Goal: Task Accomplishment & Management: Manage account settings

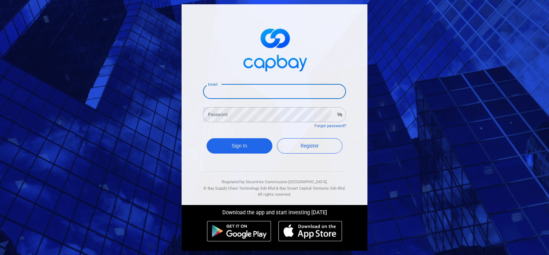
click at [260, 95] on input "Email" at bounding box center [274, 91] width 143 height 15
type input "[EMAIL_ADDRESS][DOMAIN_NAME]"
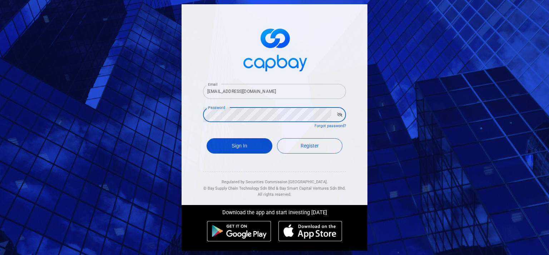
click at [245, 145] on button "Sign In" at bounding box center [239, 145] width 66 height 15
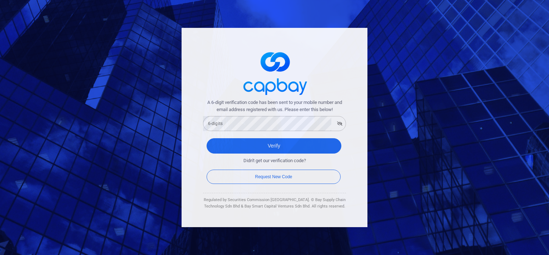
click at [246, 116] on div "6-digits 6-digits" at bounding box center [274, 123] width 143 height 16
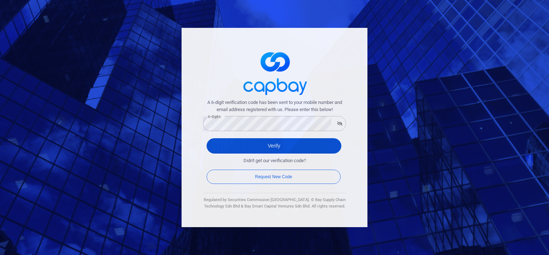
click at [246, 139] on button "Verify" at bounding box center [273, 145] width 135 height 15
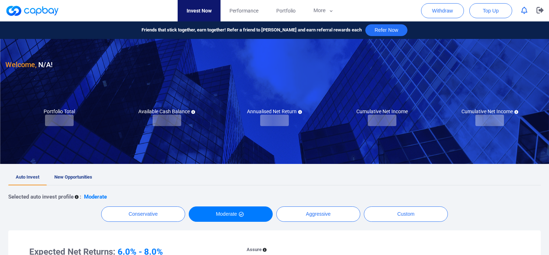
checkbox input "true"
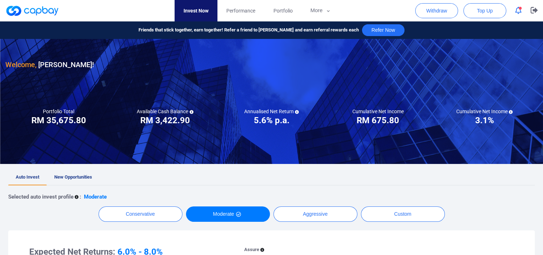
click at [519, 10] on icon "button" at bounding box center [518, 11] width 6 height 8
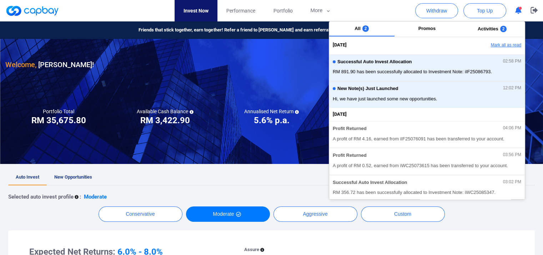
click at [499, 48] on button "Mark all as read" at bounding box center [486, 45] width 77 height 12
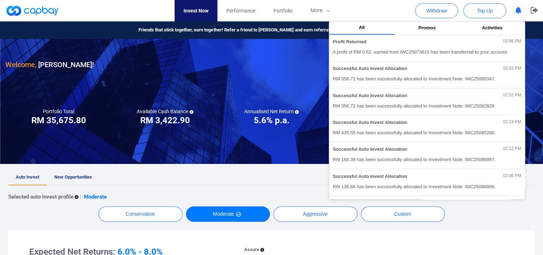
scroll to position [107, 0]
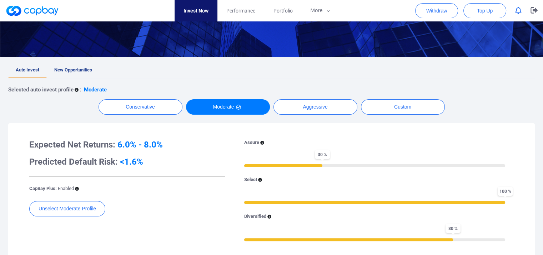
click at [140, 152] on div "Expected Net Returns: 6.0% - 8.0% Predicted Default Risk: <1.6%" at bounding box center [127, 153] width 196 height 29
